Goal: Information Seeking & Learning: Learn about a topic

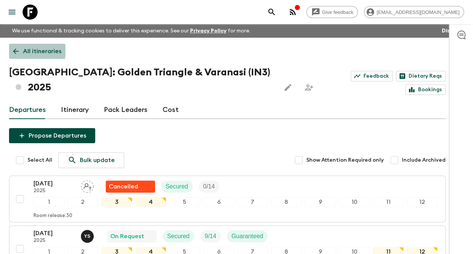
click at [25, 50] on p "All itineraries" at bounding box center [42, 51] width 38 height 9
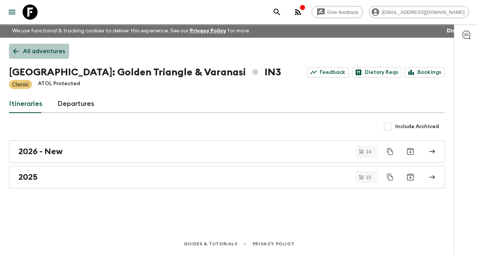
click at [28, 49] on p "All adventures" at bounding box center [44, 51] width 42 height 9
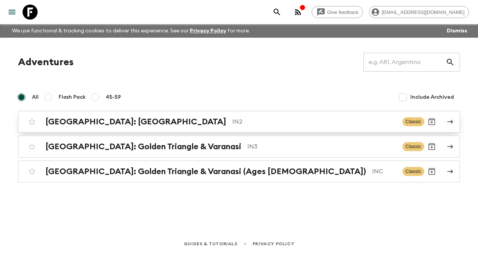
click at [68, 123] on h2 "[GEOGRAPHIC_DATA]: [GEOGRAPHIC_DATA]" at bounding box center [136, 122] width 181 height 10
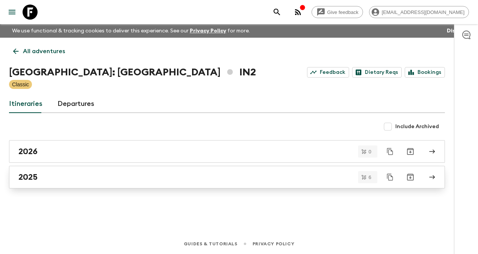
click at [38, 177] on div "2025" at bounding box center [219, 177] width 403 height 10
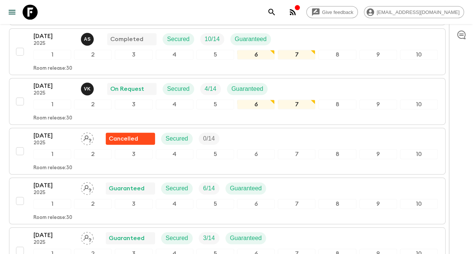
scroll to position [188, 0]
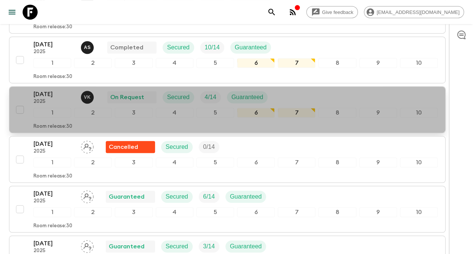
click at [41, 90] on p "[DATE]" at bounding box center [53, 94] width 41 height 9
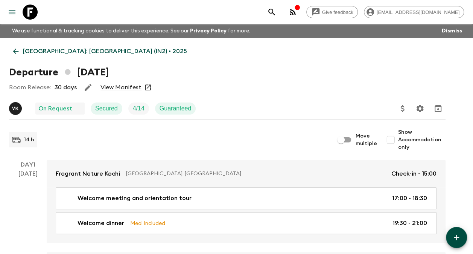
click at [122, 88] on link "View Manifest" at bounding box center [120, 88] width 41 height 8
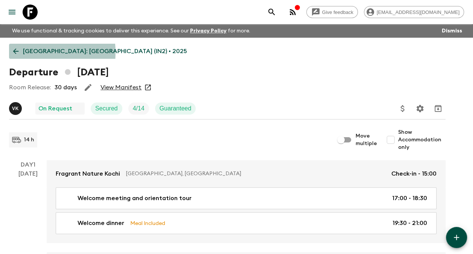
click at [24, 53] on p "[GEOGRAPHIC_DATA]: [GEOGRAPHIC_DATA] (IN2) • 2025" at bounding box center [105, 51] width 164 height 9
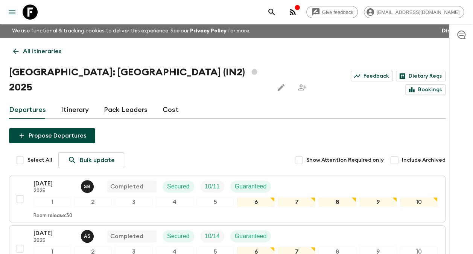
click at [38, 50] on p "All itineraries" at bounding box center [42, 51] width 38 height 9
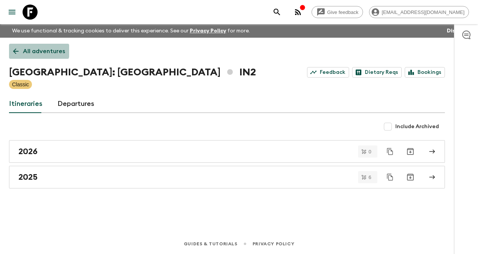
click at [38, 50] on p "All adventures" at bounding box center [44, 51] width 42 height 9
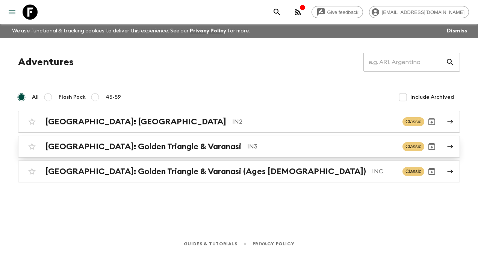
click at [90, 142] on h2 "[GEOGRAPHIC_DATA]: Golden Triangle & Varanasi" at bounding box center [144, 146] width 196 height 10
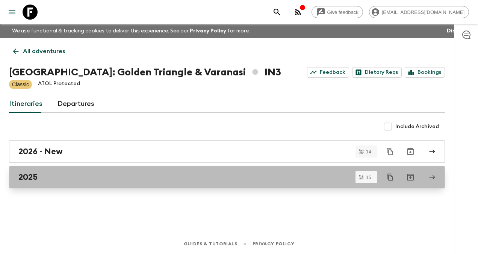
click at [28, 175] on h2 "2025" at bounding box center [27, 177] width 19 height 10
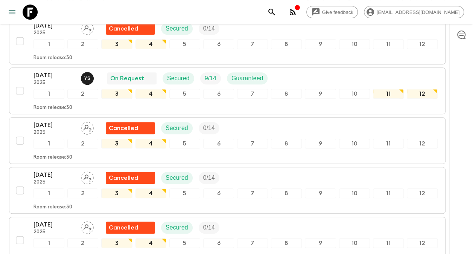
scroll to position [156, 0]
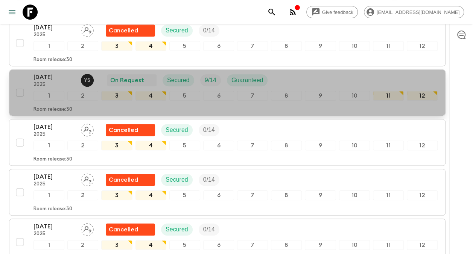
click at [48, 73] on p "[DATE]" at bounding box center [53, 77] width 41 height 9
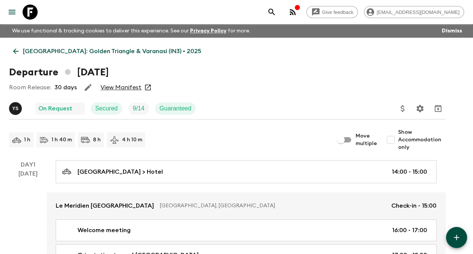
scroll to position [5, 0]
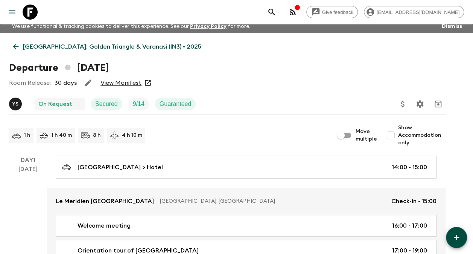
click at [127, 82] on link "View Manifest" at bounding box center [120, 83] width 41 height 8
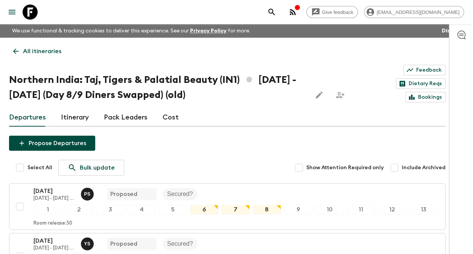
click at [26, 50] on p "All itineraries" at bounding box center [42, 51] width 38 height 9
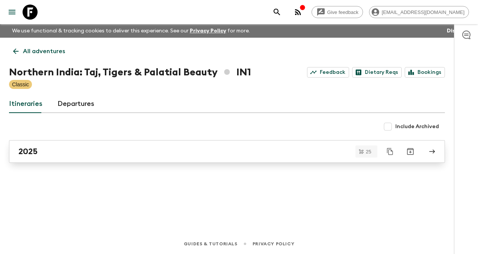
click at [32, 153] on h2 "2025" at bounding box center [27, 151] width 19 height 10
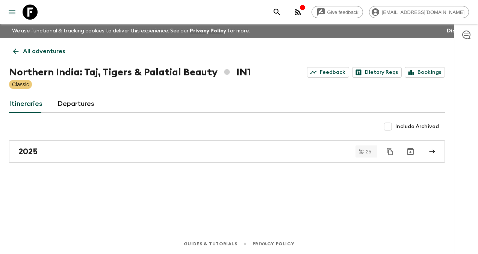
click at [22, 52] on link "All adventures" at bounding box center [39, 51] width 60 height 15
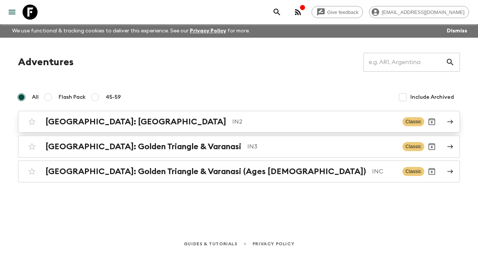
click at [88, 123] on h2 "[GEOGRAPHIC_DATA]: [GEOGRAPHIC_DATA]" at bounding box center [136, 122] width 181 height 10
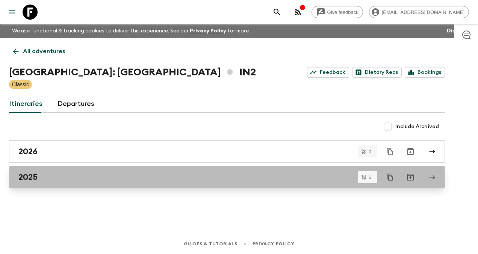
click at [35, 178] on h2 "2025" at bounding box center [27, 177] width 19 height 10
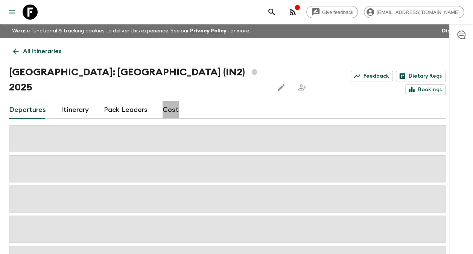
click at [172, 101] on link "Cost" at bounding box center [170, 110] width 16 height 18
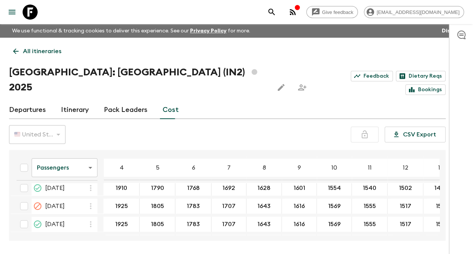
scroll to position [72, 0]
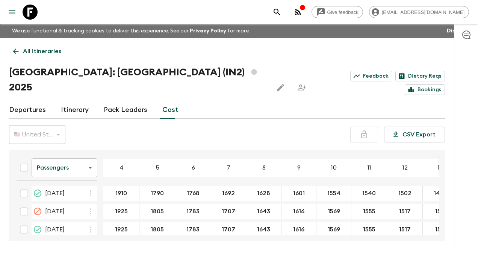
click at [88, 152] on body "Give feedback monumalik@creative.travel We use functional & tracking cookies to…" at bounding box center [239, 141] width 478 height 282
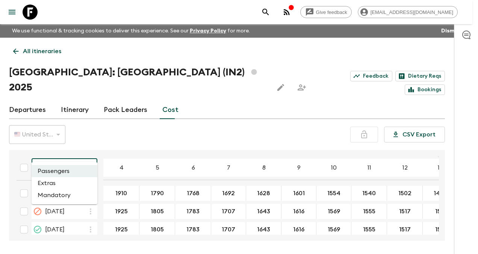
click at [51, 185] on li "Extras" at bounding box center [65, 183] width 66 height 12
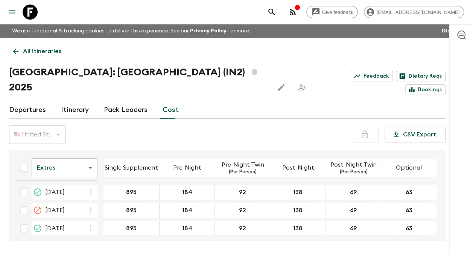
scroll to position [65, 0]
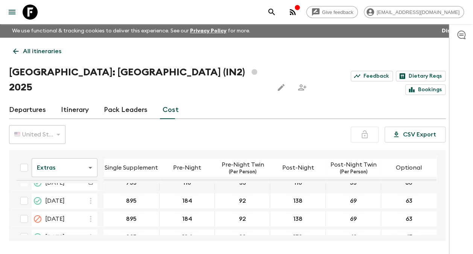
click at [19, 49] on icon at bounding box center [16, 51] width 8 height 8
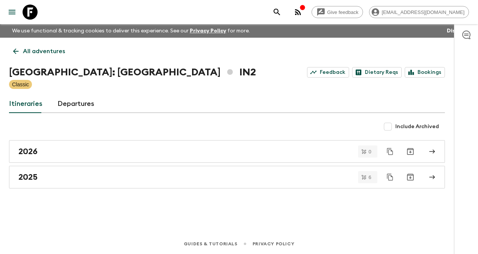
click at [34, 52] on p "All adventures" at bounding box center [44, 51] width 42 height 9
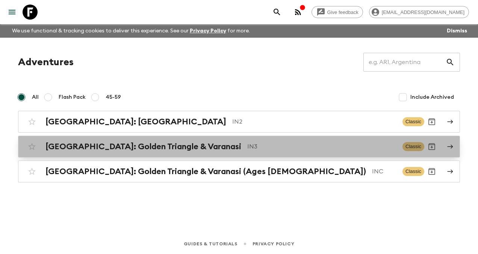
click at [90, 147] on h2 "[GEOGRAPHIC_DATA]: Golden Triangle & Varanasi" at bounding box center [144, 146] width 196 height 10
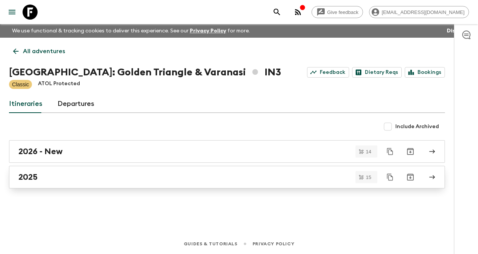
click at [30, 179] on h2 "2025" at bounding box center [27, 177] width 19 height 10
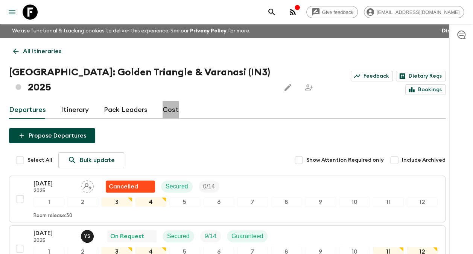
click at [168, 101] on link "Cost" at bounding box center [170, 110] width 16 height 18
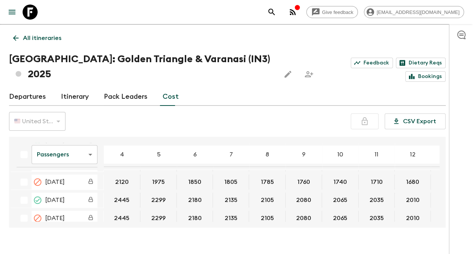
scroll to position [207, 0]
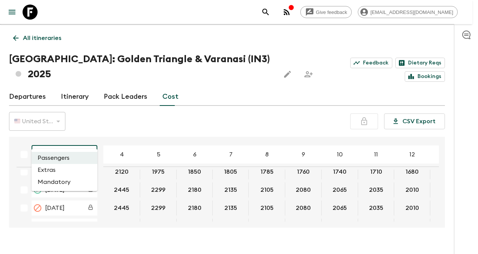
click at [90, 139] on body "Give feedback monumalik@creative.travel We use functional & tracking cookies to…" at bounding box center [239, 128] width 478 height 282
click at [56, 169] on li "Extras" at bounding box center [65, 170] width 66 height 12
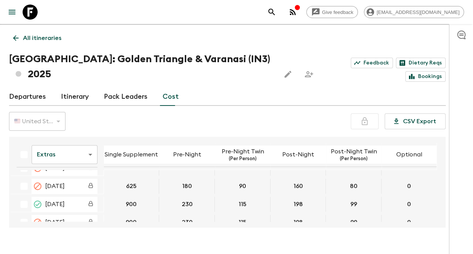
scroll to position [194, 0]
click at [90, 139] on body "Give feedback monumalik@creative.travel We use functional & tracking cookies to…" at bounding box center [236, 128] width 473 height 282
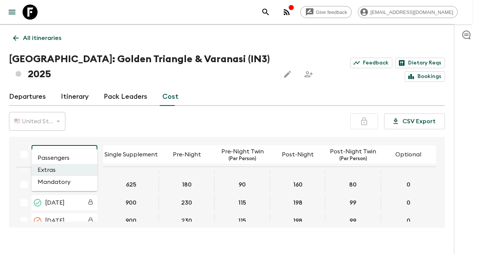
click at [73, 155] on li "Passengers" at bounding box center [65, 158] width 66 height 12
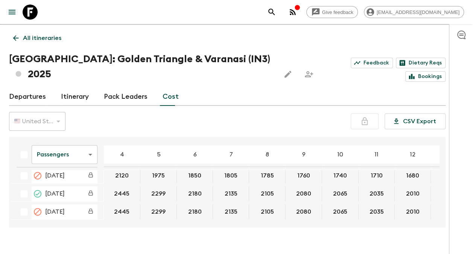
scroll to position [205, 0]
